Goal: Information Seeking & Learning: Find specific fact

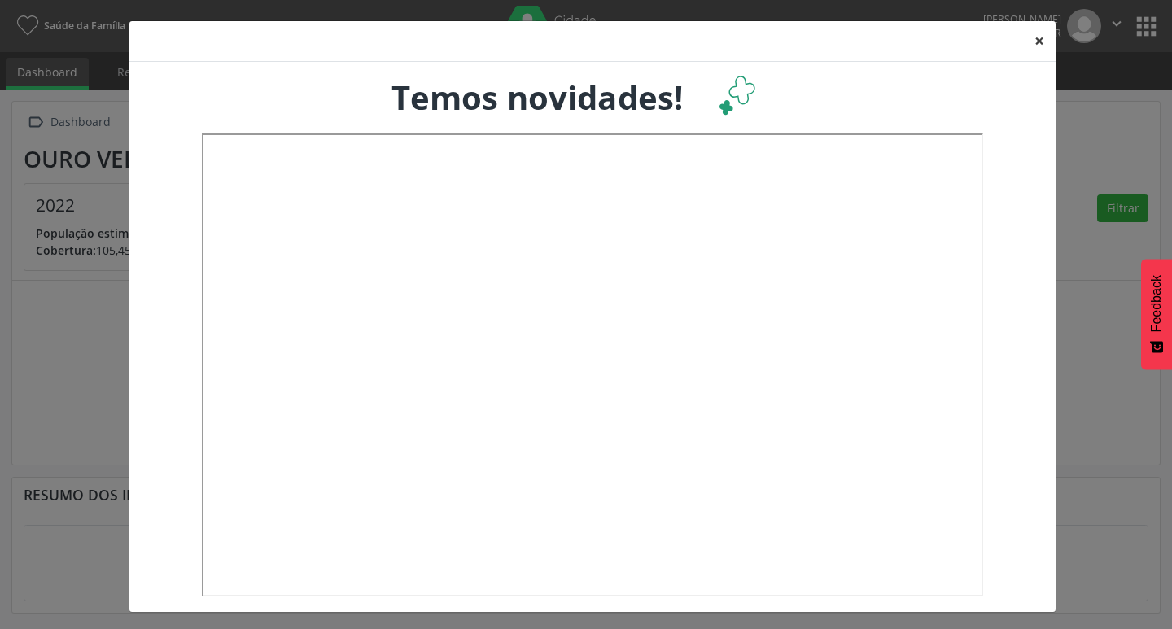
click at [1032, 41] on button "×" at bounding box center [1039, 41] width 33 height 40
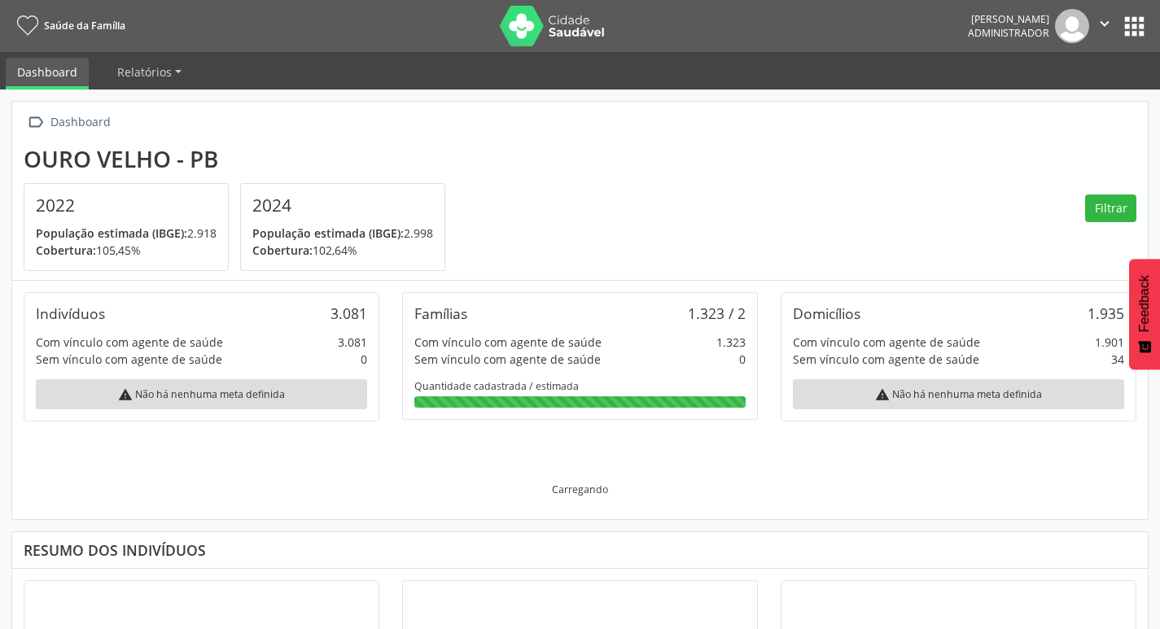
click at [1142, 28] on button "apps" at bounding box center [1134, 26] width 28 height 28
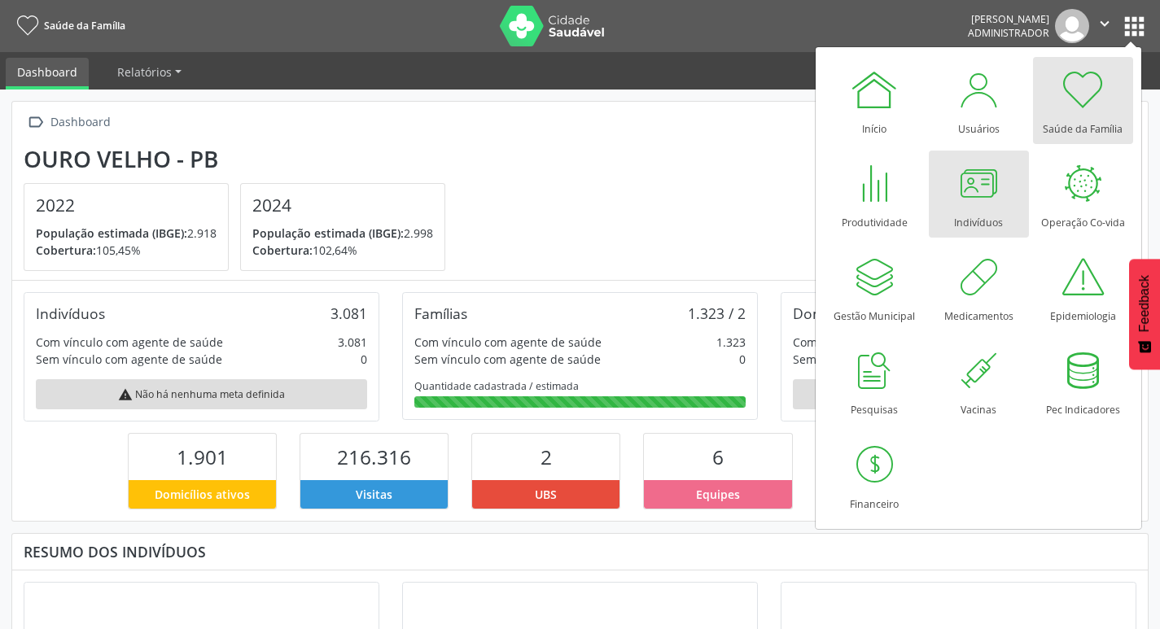
click at [989, 190] on div at bounding box center [978, 183] width 49 height 49
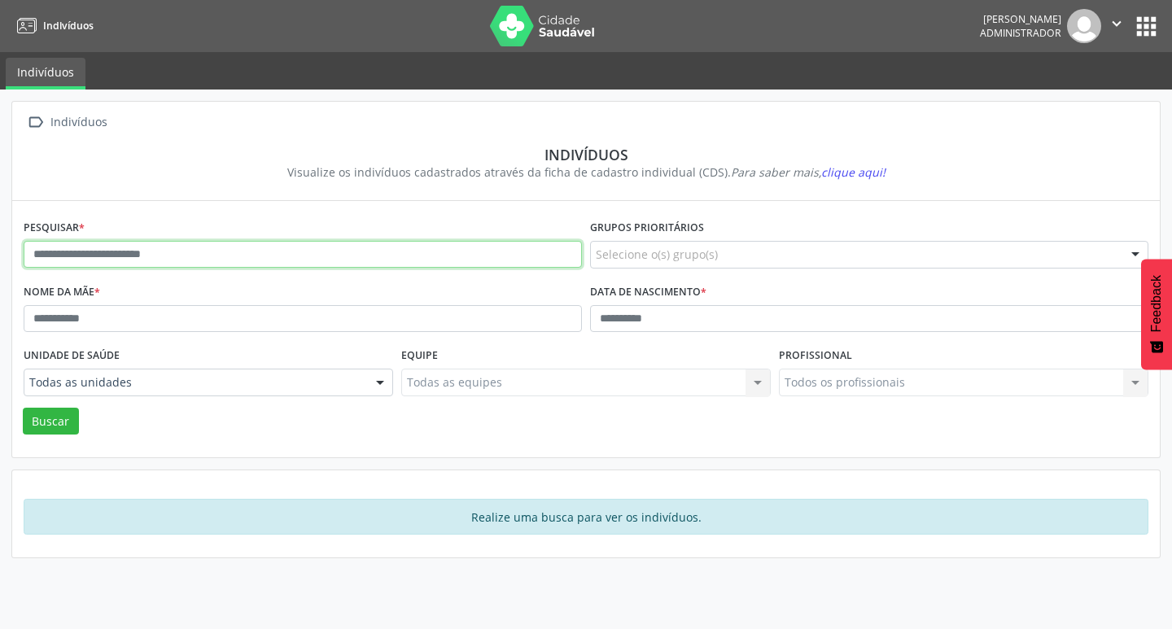
click at [271, 261] on input "text" at bounding box center [303, 255] width 558 height 28
type input "**********"
click at [23, 408] on button "Buscar" at bounding box center [51, 422] width 56 height 28
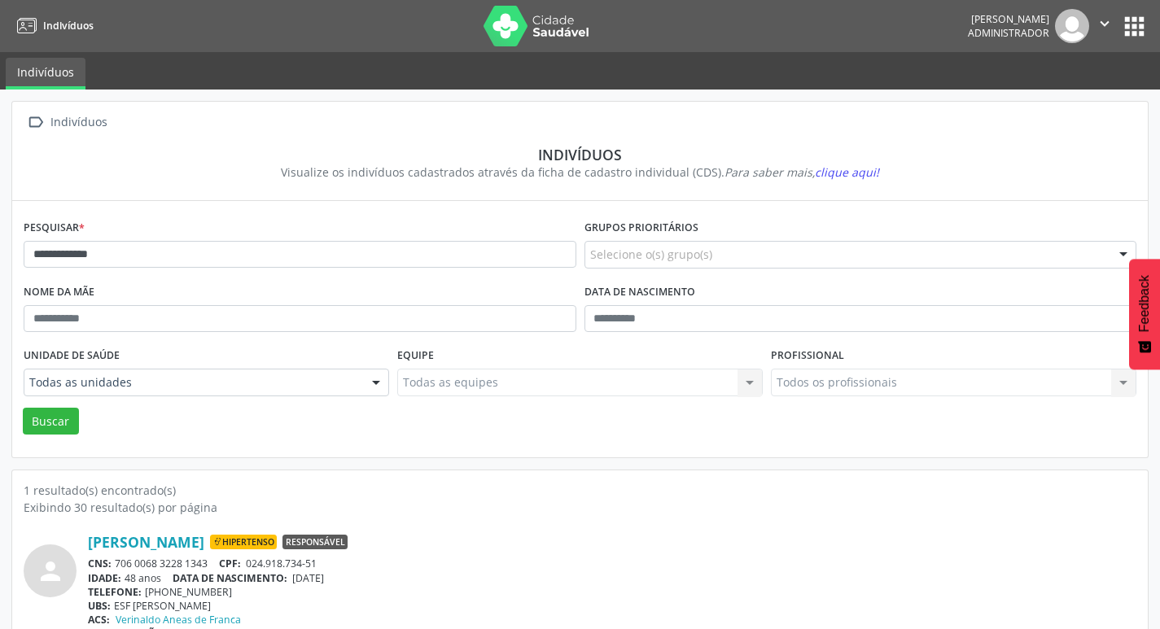
scroll to position [35, 0]
